Goal: Use online tool/utility: Utilize a website feature to perform a specific function

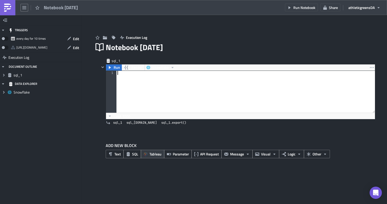
click at [154, 154] on span "Tableau" at bounding box center [155, 153] width 12 height 5
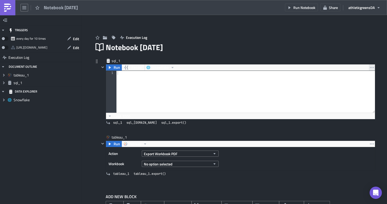
click at [373, 68] on icon "button" at bounding box center [372, 67] width 4 height 1
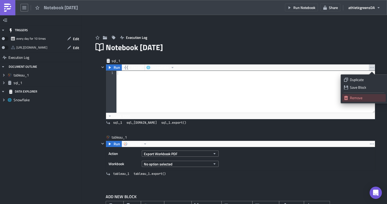
click at [353, 95] on link "Remove" at bounding box center [363, 98] width 43 height 8
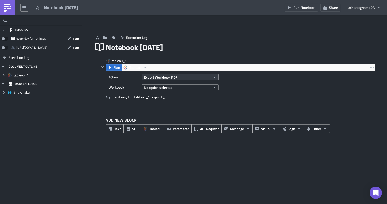
click at [182, 75] on button "Export Workbook PDF" at bounding box center [180, 77] width 77 height 6
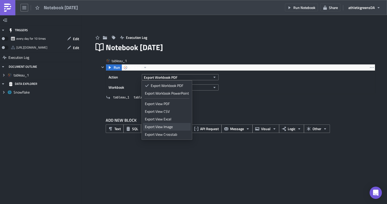
click at [169, 128] on div "Export View Image" at bounding box center [167, 126] width 44 height 5
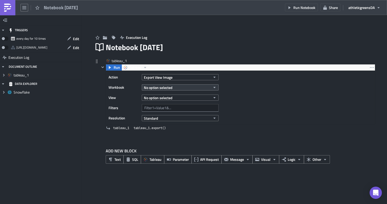
click at [171, 87] on span "No option selected" at bounding box center [158, 87] width 29 height 5
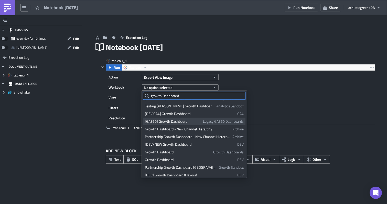
scroll to position [47, 0]
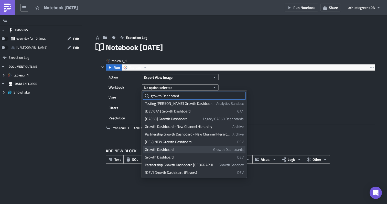
type input "growth Dashboard"
click at [198, 149] on div "Growth Dashboard" at bounding box center [178, 149] width 66 height 5
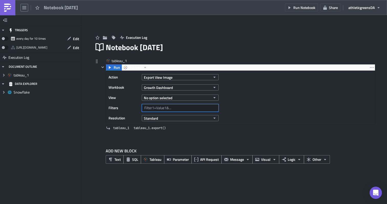
click at [178, 107] on input "text" at bounding box center [180, 108] width 77 height 8
click at [184, 97] on button "No option selected" at bounding box center [180, 98] width 77 height 6
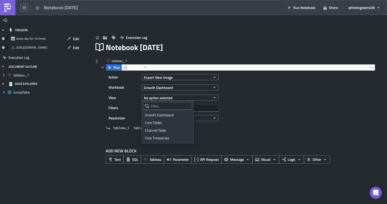
click at [266, 114] on div "Action Export View Image Workbook Growth Dashboard View No option selected Filt…" at bounding box center [240, 98] width 269 height 54
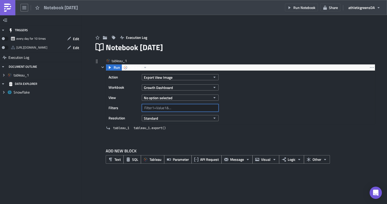
click at [159, 106] on input "text" at bounding box center [180, 108] width 77 height 8
type input "Marketing Channel="
click at [208, 103] on div "Action Export View Image Workbook Growth Dashboard View No option selected Filt…" at bounding box center [164, 97] width 113 height 49
click at [202, 106] on input "Marketing Channel=" at bounding box center [180, 108] width 77 height 8
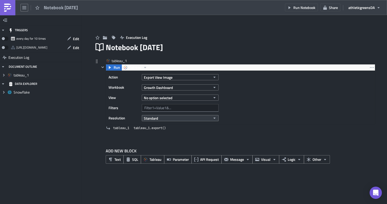
click at [153, 120] on span "Standard" at bounding box center [151, 118] width 14 height 5
click at [154, 133] on div "High" at bounding box center [166, 134] width 42 height 5
click at [153, 117] on button "High" at bounding box center [180, 118] width 77 height 6
click at [151, 126] on div "Standard" at bounding box center [166, 126] width 42 height 5
click at [162, 109] on input "text" at bounding box center [180, 108] width 77 height 8
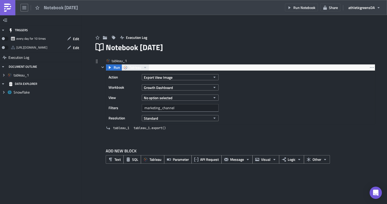
click at [141, 69] on button "Tableau" at bounding box center [134, 67] width 27 height 6
click at [151, 61] on div "tableau_1" at bounding box center [236, 61] width 275 height 6
click at [188, 106] on input "marketing_channel" at bounding box center [180, 108] width 77 height 8
click at [243, 81] on div "Action Export View Image Workbook Growth Dashboard View No option selected Filt…" at bounding box center [240, 98] width 269 height 54
click at [118, 69] on span "Run" at bounding box center [117, 67] width 6 height 6
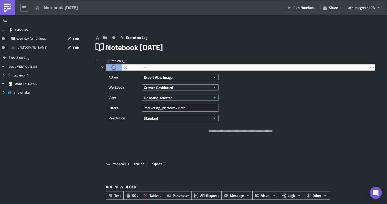
scroll to position [7, 0]
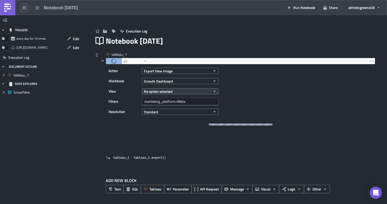
click at [180, 91] on button "No option selected" at bounding box center [180, 91] width 77 height 6
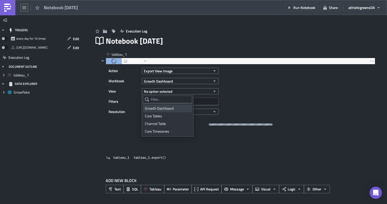
click at [165, 109] on div "Growth Dashboard" at bounding box center [167, 108] width 45 height 5
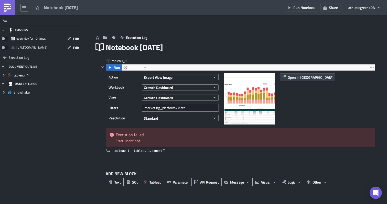
scroll to position [0, 0]
click at [200, 107] on input "marketing_platform=Meta" at bounding box center [180, 108] width 77 height 8
click at [123, 152] on span "tableau_1" at bounding box center [121, 150] width 16 height 5
click at [145, 68] on icon "button" at bounding box center [145, 67] width 2 height 1
click at [173, 56] on div "tableau_1 Run Tableau Action Export View Image Workbook Growth Dashboard View G…" at bounding box center [234, 108] width 281 height 110
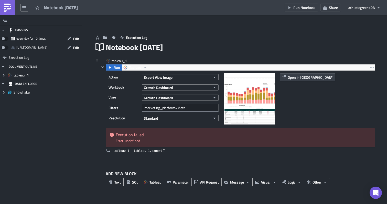
click at [240, 95] on img at bounding box center [248, 98] width 51 height 51
click at [293, 76] on span "Open in [GEOGRAPHIC_DATA]" at bounding box center [310, 77] width 46 height 5
click at [163, 108] on input "marketing_platform=Meta" at bounding box center [180, 108] width 77 height 8
click at [168, 105] on input "region=Meta" at bounding box center [180, 108] width 77 height 8
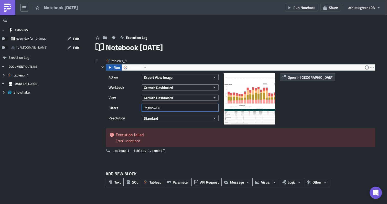
type input "region=EU"
click at [115, 68] on span "Run" at bounding box center [117, 67] width 6 height 6
click at [94, 93] on div "tableau_1 Run Tableau Action Export View Image Workbook Growth Dashboard View G…" at bounding box center [234, 110] width 281 height 105
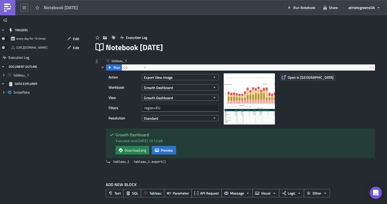
click at [288, 79] on span "Open in [GEOGRAPHIC_DATA]" at bounding box center [310, 77] width 46 height 5
click at [167, 149] on span "Preview" at bounding box center [167, 150] width 12 height 5
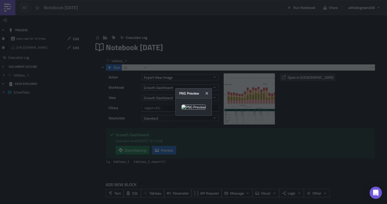
click at [186, 105] on img at bounding box center [193, 107] width 24 height 5
click at [209, 91] on icon "Close" at bounding box center [207, 93] width 4 height 4
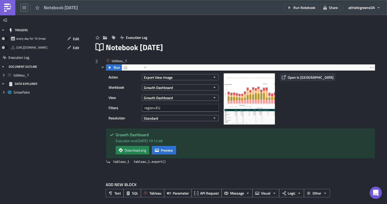
click at [283, 78] on icon "button" at bounding box center [284, 77] width 4 height 4
click at [143, 68] on icon "button" at bounding box center [145, 67] width 4 height 4
click at [186, 110] on input "region=EU" at bounding box center [180, 108] width 77 height 8
click at [188, 98] on button "Growth Dashboard" at bounding box center [180, 98] width 77 height 6
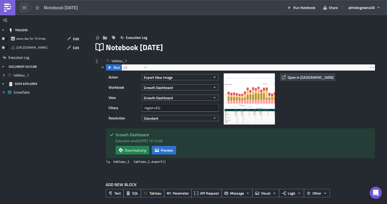
click at [132, 96] on label "View" at bounding box center [123, 98] width 31 height 8
click at [155, 107] on input "region=EU" at bounding box center [180, 108] width 77 height 8
click at [166, 109] on input "region=EU" at bounding box center [180, 108] width 77 height 8
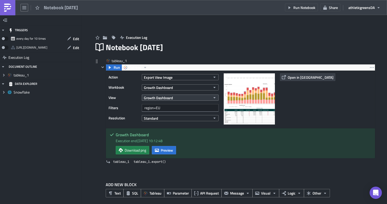
click at [197, 95] on button "Growth Dashboard" at bounding box center [180, 98] width 77 height 6
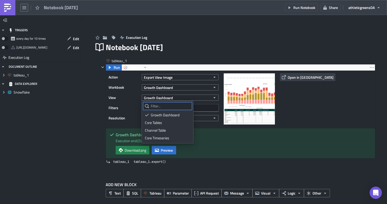
click at [166, 106] on input "text" at bounding box center [167, 106] width 49 height 8
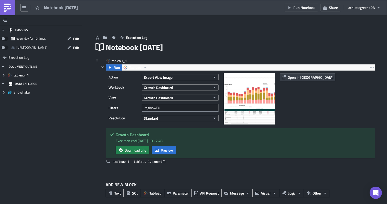
click at [136, 96] on label "View" at bounding box center [123, 98] width 31 height 8
click at [166, 106] on input "region=EU" at bounding box center [180, 108] width 77 height 8
click at [181, 79] on button "Export View Image" at bounding box center [180, 77] width 77 height 6
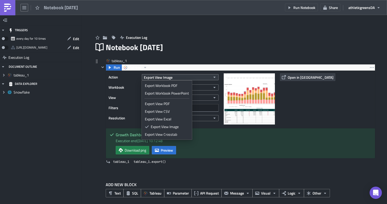
click at [183, 78] on button "Export View Image" at bounding box center [180, 77] width 77 height 6
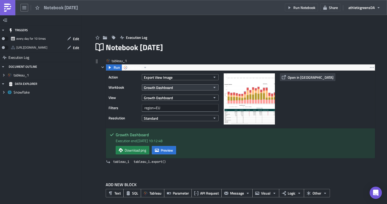
click at [180, 90] on button "Growth Dashboard" at bounding box center [180, 87] width 77 height 6
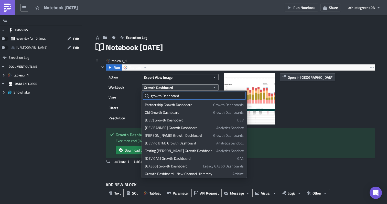
scroll to position [32, 0]
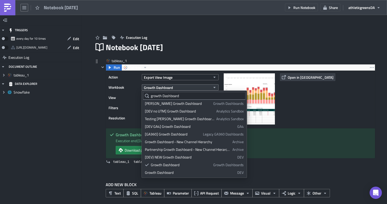
click at [183, 88] on button "Growth Dashboard" at bounding box center [180, 87] width 77 height 6
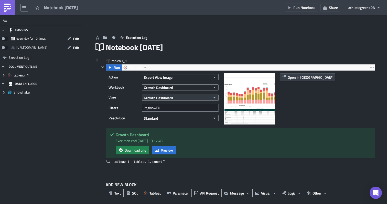
click at [179, 97] on button "Growth Dashboard" at bounding box center [180, 98] width 77 height 6
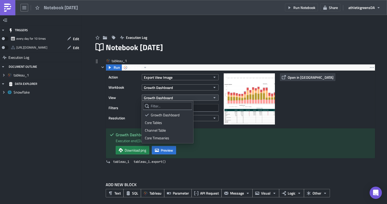
click at [181, 97] on button "Growth Dashboard" at bounding box center [180, 98] width 77 height 6
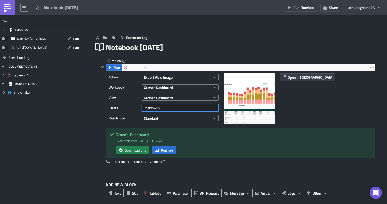
click at [176, 106] on input "region=EU" at bounding box center [180, 108] width 77 height 8
click at [173, 117] on button "Standard" at bounding box center [180, 118] width 77 height 6
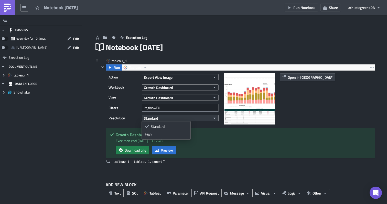
click at [177, 117] on button "Standard" at bounding box center [180, 118] width 77 height 6
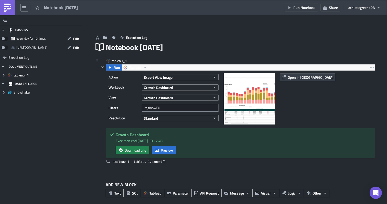
click at [122, 108] on label "Filters" at bounding box center [123, 108] width 31 height 8
click at [25, 7] on icon "button" at bounding box center [24, 8] width 4 height 4
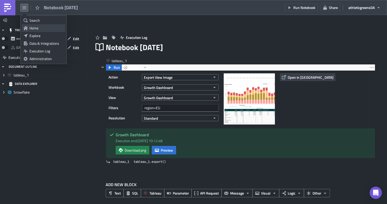
click at [38, 26] on div "Home" at bounding box center [46, 28] width 34 height 5
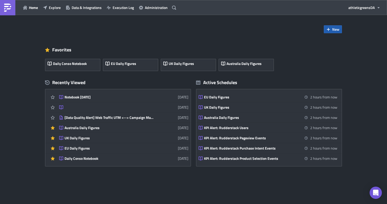
click at [334, 29] on span "New" at bounding box center [335, 29] width 7 height 5
click at [331, 41] on link "Report" at bounding box center [346, 43] width 43 height 8
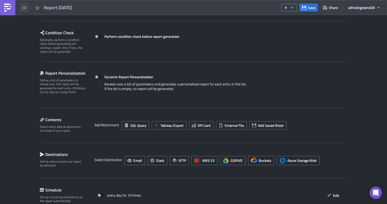
scroll to position [70, 0]
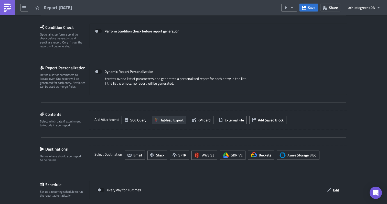
click at [180, 119] on span "Tableau Export" at bounding box center [171, 119] width 23 height 5
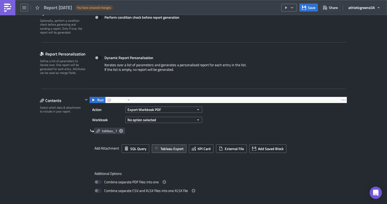
scroll to position [84, 0]
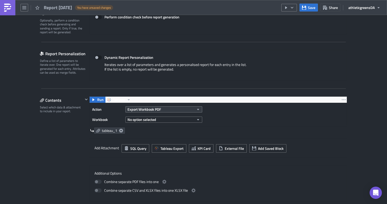
click at [182, 109] on button "Export Workbook PDF" at bounding box center [163, 109] width 77 height 6
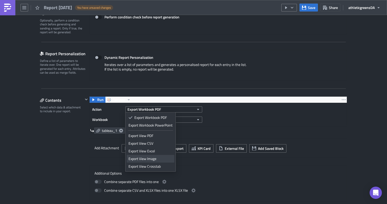
click at [154, 157] on div "Export View Image" at bounding box center [150, 158] width 44 height 5
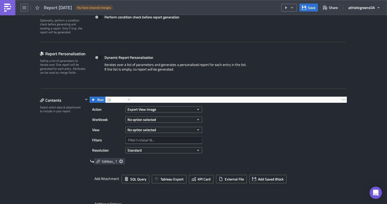
scroll to position [92, 0]
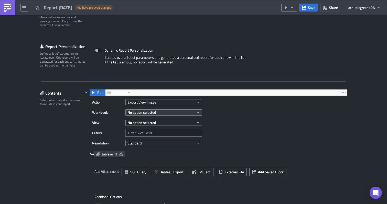
click at [161, 115] on button "No option selected" at bounding box center [163, 112] width 77 height 6
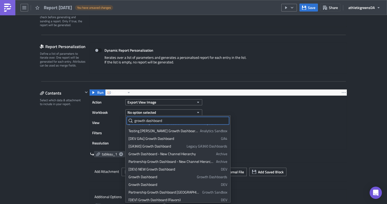
scroll to position [47, 0]
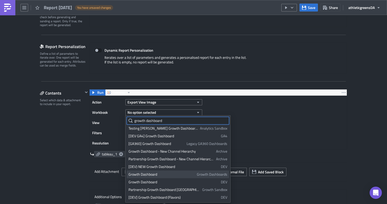
type input "growth dashboard"
click at [152, 174] on div "Growth Dashboard" at bounding box center [161, 174] width 66 height 5
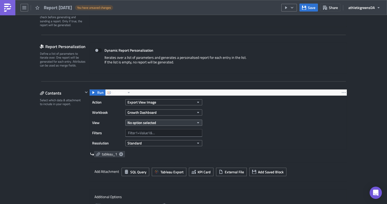
click at [200, 123] on button "No option selected" at bounding box center [163, 123] width 77 height 6
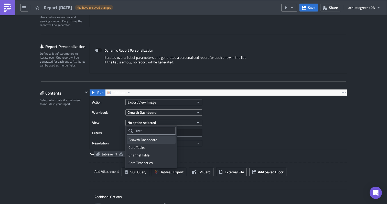
click at [153, 141] on div "Growth Dashboard" at bounding box center [150, 139] width 45 height 5
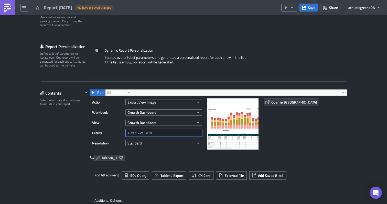
click at [166, 131] on input "text" at bounding box center [163, 133] width 77 height 8
click at [220, 121] on img at bounding box center [232, 123] width 51 height 51
click at [211, 138] on img at bounding box center [232, 123] width 51 height 51
click at [24, 9] on icon "button" at bounding box center [24, 8] width 4 height 4
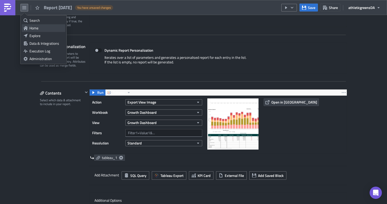
click at [32, 28] on div "Home" at bounding box center [46, 28] width 34 height 5
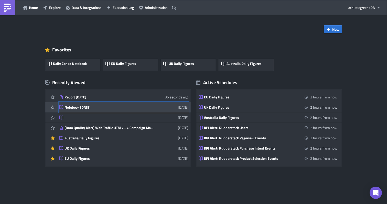
click at [86, 107] on div "Notebook [DATE]" at bounding box center [109, 107] width 90 height 5
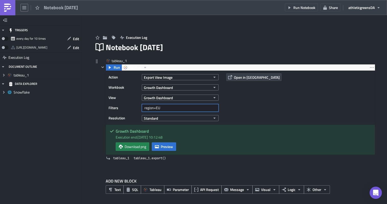
click at [165, 109] on input "region=EU" at bounding box center [180, 108] width 77 height 8
click at [150, 109] on input "region=EU" at bounding box center [180, 108] width 77 height 8
click at [113, 69] on button "Run" at bounding box center [114, 67] width 16 height 6
click at [181, 108] on input "REGION=EU" at bounding box center [180, 108] width 77 height 8
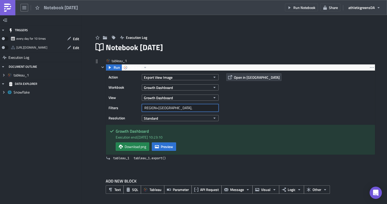
paste input "MARKETING_PLATFORM"
click at [165, 110] on input "REGION=EU, MARKETING_PLATFORM=" at bounding box center [180, 108] width 77 height 8
click at [204, 109] on input "REGION=EU,MARKETING_PLATFORM=" at bounding box center [180, 108] width 77 height 8
click at [159, 149] on icon "button" at bounding box center [157, 147] width 4 height 4
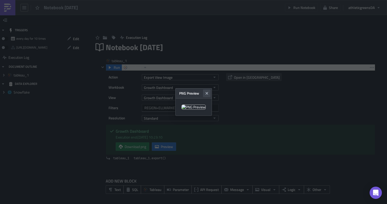
click at [208, 92] on icon "Close" at bounding box center [206, 93] width 3 height 3
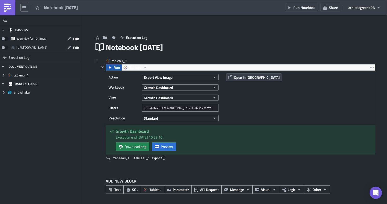
click at [117, 68] on span "Run" at bounding box center [117, 67] width 6 height 6
click at [166, 144] on span "Preview" at bounding box center [167, 146] width 12 height 5
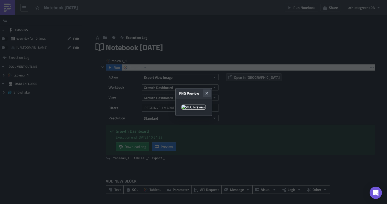
click at [209, 91] on icon "Close" at bounding box center [207, 93] width 4 height 4
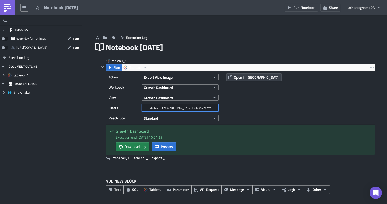
click at [164, 107] on input "REGION=EU,MARKETING_PLATFORM=Meta" at bounding box center [180, 108] width 77 height 8
click at [114, 69] on span "Run" at bounding box center [117, 67] width 6 height 6
click at [161, 147] on span "Preview" at bounding box center [167, 146] width 12 height 5
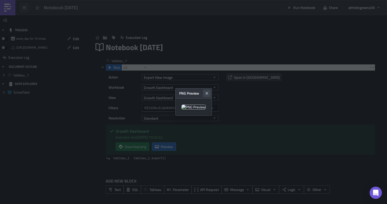
click at [209, 91] on icon "Close" at bounding box center [207, 93] width 4 height 4
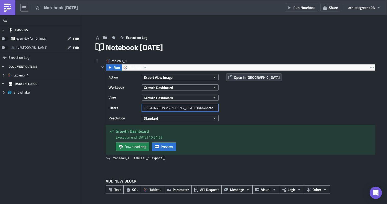
click at [213, 106] on input "REGION=EU&MARKETING_PLATFORM=Meta" at bounding box center [180, 108] width 77 height 8
paste input "Select KPI"
drag, startPoint x: 201, startPoint y: 105, endPoint x: 220, endPoint y: 105, distance: 19.4
click at [220, 105] on div "Filters REGION=EU&MARKETING_PLATFORM=Meta&Select KPI=" at bounding box center [164, 108] width 113 height 8
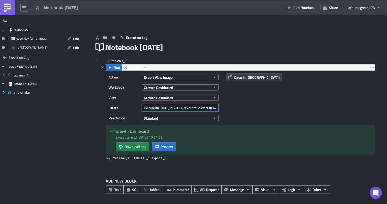
click at [215, 107] on input "REGION=EU&MARKETING_PLATFORM=Meta&Select KPI=" at bounding box center [180, 108] width 77 height 8
click at [117, 68] on span "Run" at bounding box center [117, 67] width 6 height 6
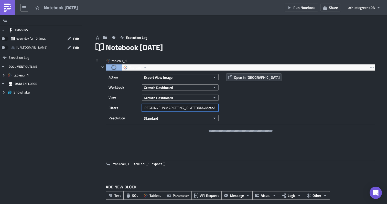
scroll to position [0, 23]
drag, startPoint x: 188, startPoint y: 108, endPoint x: 229, endPoint y: 108, distance: 41.4
click at [229, 108] on div "Action Export View Image Workbook Growth Dashboard View Growth Dashboard Filter…" at bounding box center [240, 98] width 269 height 54
click at [210, 108] on input "REGION=EU&MARKETING_PLATFORM=Meta&Select KPI=CVR" at bounding box center [180, 108] width 77 height 8
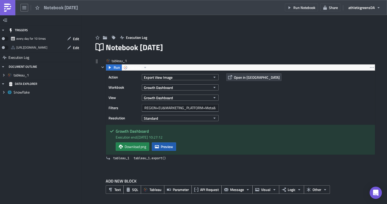
click at [173, 146] on span "Preview" at bounding box center [167, 146] width 12 height 5
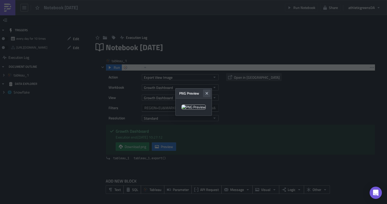
click at [209, 91] on icon "Close" at bounding box center [207, 93] width 4 height 4
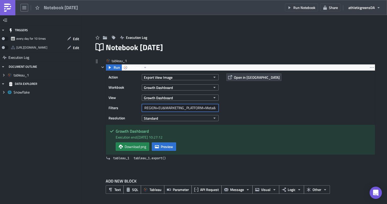
scroll to position [0, 23]
drag, startPoint x: 207, startPoint y: 107, endPoint x: 243, endPoint y: 107, distance: 35.8
click at [243, 107] on div "Action Export View Image Workbook Growth Dashboard View Growth Dashboard Filter…" at bounding box center [240, 98] width 269 height 54
click at [216, 108] on input "REGION=EU&MARKETING_PLATFORM=Meta&Select KPI=CVR" at bounding box center [180, 108] width 77 height 8
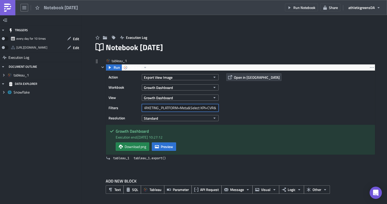
drag, startPoint x: 209, startPoint y: 108, endPoint x: 240, endPoint y: 108, distance: 30.9
click at [240, 108] on div "Action Export View Image Workbook Growth Dashboard View Growth Dashboard Filter…" at bounding box center [240, 98] width 269 height 54
click at [216, 107] on input "REGION=EU&MARKETING_PLATFORM=Meta&Select KPI=CVR&" at bounding box center [180, 108] width 77 height 8
drag, startPoint x: 216, startPoint y: 107, endPoint x: 250, endPoint y: 107, distance: 34.3
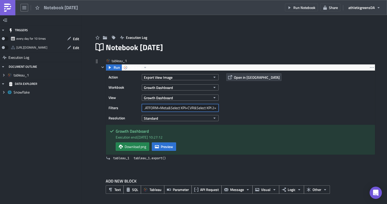
click at [250, 107] on div "Action Export View Image Workbook Growth Dashboard View Growth Dashboard Filter…" at bounding box center [240, 98] width 269 height 54
click at [217, 107] on input "REGION=EU&MARKETING_PLATFORM=Meta&Select KPI=CVR&Select KPI 2=" at bounding box center [180, 108] width 77 height 8
click at [116, 68] on span "Run" at bounding box center [117, 67] width 6 height 6
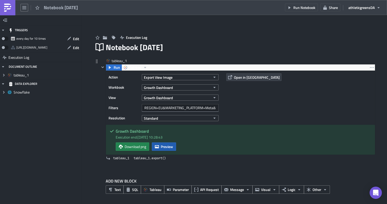
click at [159, 146] on icon "button" at bounding box center [157, 146] width 4 height 3
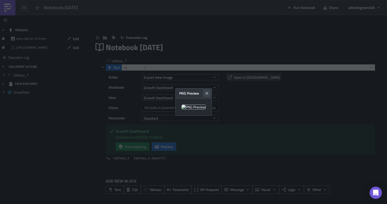
click at [210, 90] on button "Close" at bounding box center [207, 94] width 8 height 8
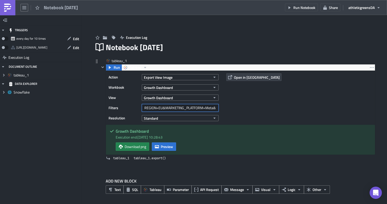
scroll to position [0, 55]
drag, startPoint x: 196, startPoint y: 107, endPoint x: 242, endPoint y: 107, distance: 46.5
click at [242, 107] on div "Action Export View Image Workbook Growth Dashboard View Growth Dashboard Filter…" at bounding box center [240, 98] width 269 height 54
click at [216, 108] on input "REGION=EU&MARKETING_PLATFORM=Meta&Select KPI=CVR&Select KPI 2=LT CAC" at bounding box center [180, 108] width 77 height 8
paste input "Dimension Selector"
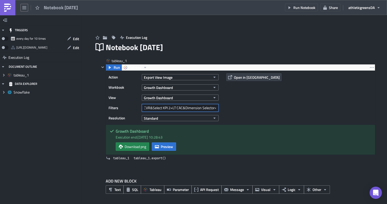
scroll to position [0, 0]
drag, startPoint x: 210, startPoint y: 108, endPoint x: 244, endPoint y: 108, distance: 34.0
click at [244, 108] on div "Action Export View Image Workbook Growth Dashboard View Growth Dashboard Filter…" at bounding box center [240, 98] width 269 height 54
click at [216, 108] on input "REGION=EU&MARKETING_PLATFORM=Meta&Select KPI=CVR&Select KPI 2=LT CAC&Dimension …" at bounding box center [180, 108] width 77 height 8
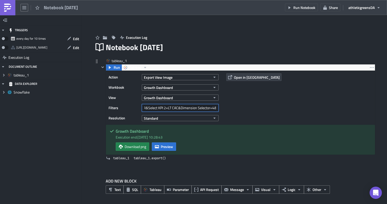
drag, startPoint x: 181, startPoint y: 105, endPoint x: 239, endPoint y: 105, distance: 57.8
click at [239, 105] on div "Action Export View Image Workbook Growth Dashboard View Growth Dashboard Filter…" at bounding box center [240, 98] width 269 height 54
click at [217, 109] on input "REGION=EU&MARKETING_PLATFORM=Meta&Select KPI=CVR&Select KPI 2=LT CAC&Dimension …" at bounding box center [180, 108] width 77 height 8
drag, startPoint x: 193, startPoint y: 107, endPoint x: 251, endPoint y: 106, distance: 58.1
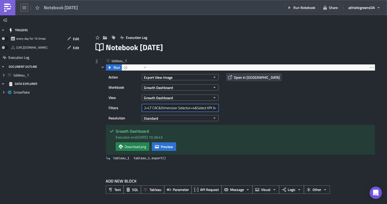
click at [251, 107] on div "Action Export View Image Workbook Growth Dashboard View Growth Dashboard Filter…" at bounding box center [240, 98] width 269 height 54
click at [216, 109] on input "REGION=EU&MARKETING_PLATFORM=Meta&Select KPI=CVR&Select KPI 2=LT CAC&Dimension …" at bounding box center [180, 108] width 77 height 8
drag, startPoint x: 199, startPoint y: 108, endPoint x: 248, endPoint y: 108, distance: 49.1
click at [248, 108] on div "Action Export View Image Workbook Growth Dashboard View Growth Dashboard Filter…" at bounding box center [240, 98] width 269 height 54
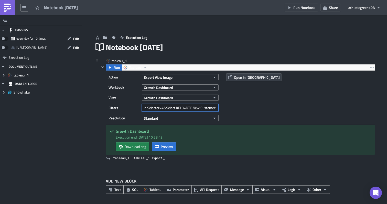
click at [216, 108] on input "REGION=EU&MARKETING_PLATFORM=Meta&Select KPI=CVR&Select KPI 2=LT CAC&Dimension …" at bounding box center [180, 108] width 77 height 8
paste input "Display Labels Dimension"
drag, startPoint x: 188, startPoint y: 108, endPoint x: 275, endPoint y: 110, distance: 86.7
click at [272, 109] on div "Action Export View Image Workbook Growth Dashboard View Growth Dashboard Filter…" at bounding box center [240, 98] width 269 height 54
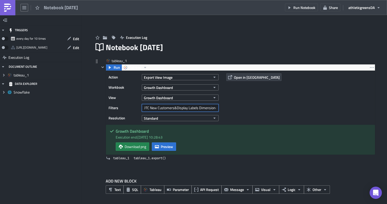
click at [216, 108] on input "REGION=EU&MARKETING_PLATFORM=Meta&Select KPI=CVR&Select KPI 2=LT CAC&Dimension …" at bounding box center [180, 108] width 77 height 8
type input "REGION=EU&MARKETING_PLATFORM=Meta&Select KPI=CVR&Select KPI 2=LT CAC&Dimension …"
click at [115, 68] on span "Run" at bounding box center [117, 67] width 6 height 6
